Goal: Register for event/course

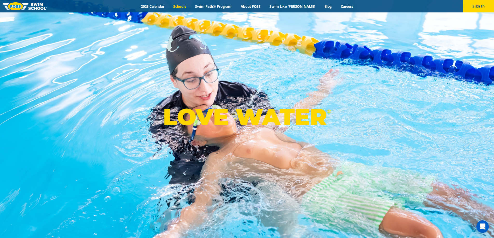
click at [188, 6] on link "Schools" at bounding box center [180, 6] width 22 height 5
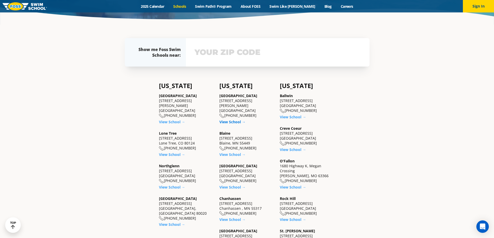
scroll to position [156, 0]
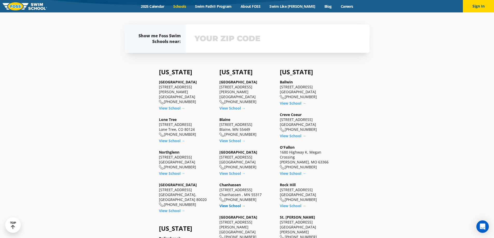
click at [236, 207] on link "View School →" at bounding box center [232, 206] width 26 height 5
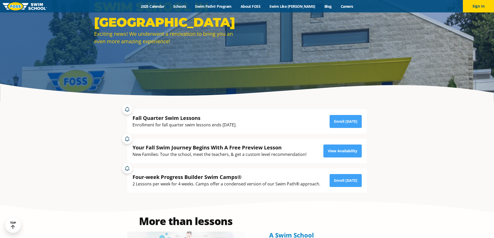
scroll to position [78, 0]
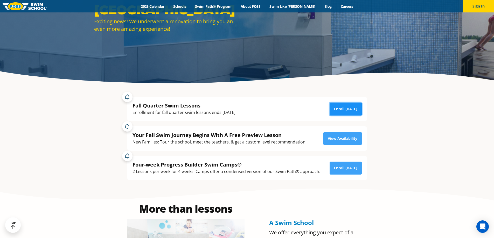
click at [351, 106] on link "Enroll Today" at bounding box center [345, 109] width 32 height 13
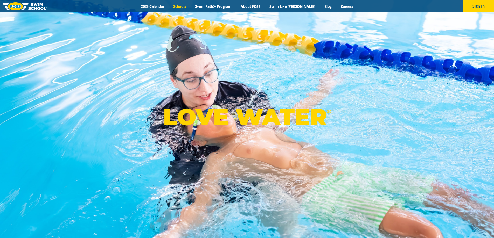
click at [188, 6] on link "Schools" at bounding box center [180, 6] width 22 height 5
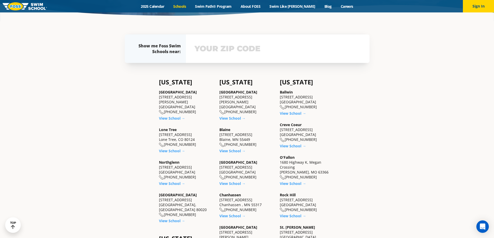
scroll to position [156, 0]
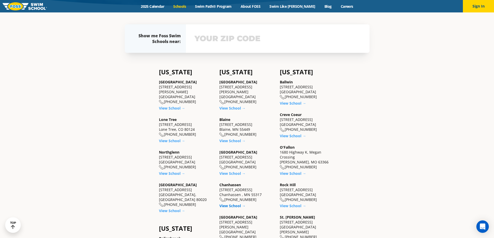
click at [235, 206] on link "View School →" at bounding box center [232, 206] width 26 height 5
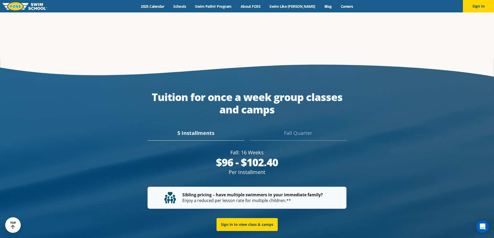
scroll to position [959, 0]
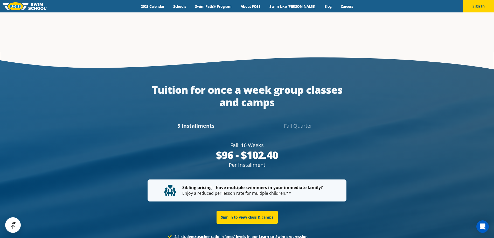
click at [304, 122] on div "Fall Quarter" at bounding box center [298, 127] width 97 height 11
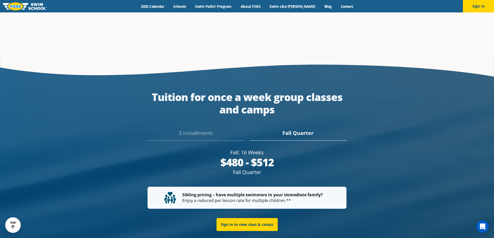
click at [202, 129] on div "5 Installments" at bounding box center [196, 134] width 97 height 11
click at [297, 129] on div "Fall Quarter" at bounding box center [298, 134] width 97 height 11
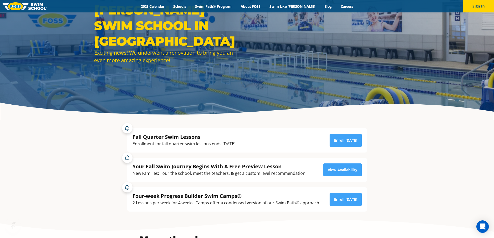
scroll to position [130, 0]
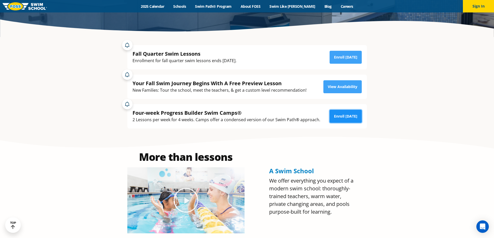
click at [344, 118] on link "Enroll [DATE]" at bounding box center [345, 116] width 32 height 13
